Goal: Information Seeking & Learning: Understand process/instructions

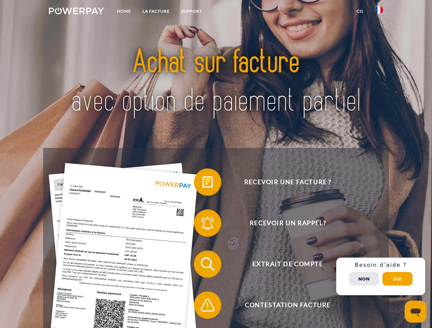
click at [76, 12] on img at bounding box center [76, 11] width 55 height 7
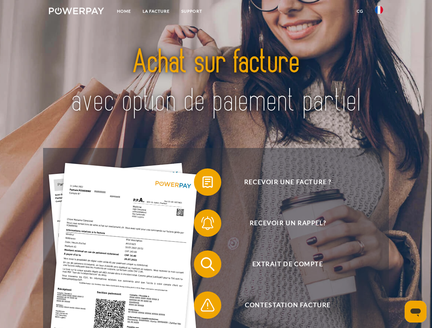
click at [379, 12] on img at bounding box center [379, 10] width 8 height 8
click at [360, 11] on link "CG" at bounding box center [360, 11] width 18 height 12
click at [202, 184] on span at bounding box center [197, 182] width 34 height 34
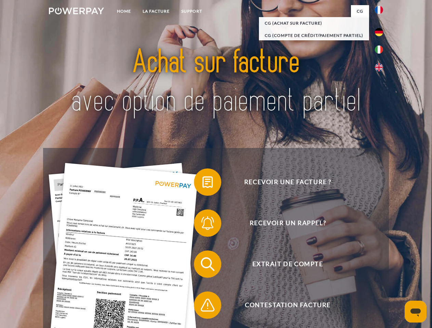
click at [202, 225] on span at bounding box center [197, 223] width 34 height 34
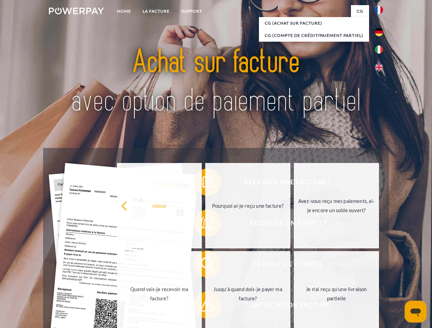
click at [205, 266] on link "Jusqu'à quand dois-je payer ma facture?" at bounding box center [247, 293] width 85 height 85
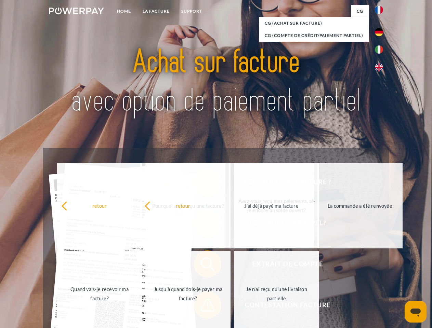
click at [202, 307] on span at bounding box center [197, 305] width 34 height 34
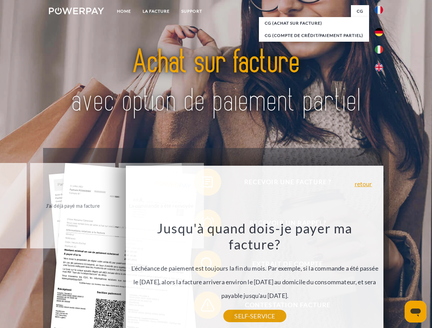
click at [381, 277] on div "Recevoir une facture ? Recevoir un rappel? Extrait de compte retour" at bounding box center [215, 285] width 345 height 274
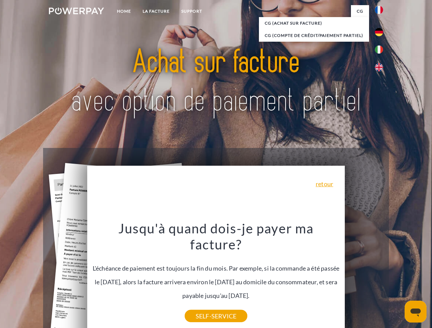
click at [364, 278] on span "Extrait de compte" at bounding box center [288, 264] width 168 height 27
click at [397, 279] on header "Home LA FACTURE Support" at bounding box center [216, 236] width 432 height 472
